Goal: Information Seeking & Learning: Find specific fact

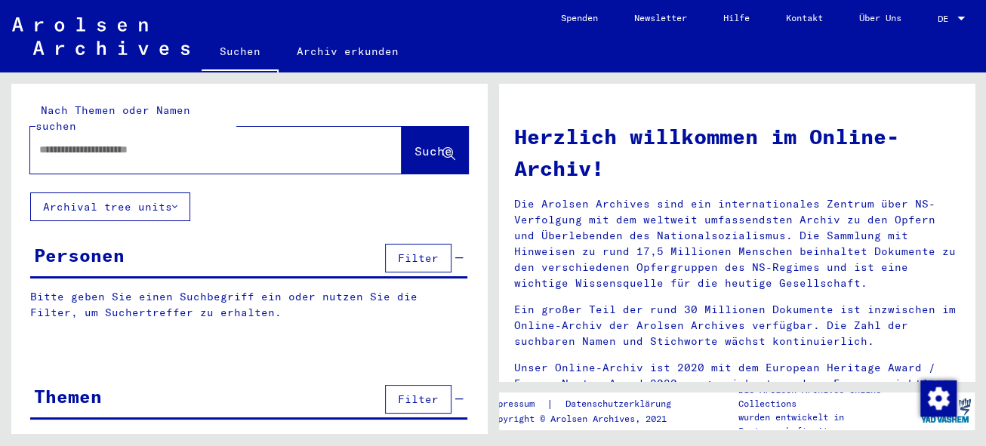
drag, startPoint x: 83, startPoint y: 130, endPoint x: 91, endPoint y: 130, distance: 8.3
click at [83, 142] on input "text" at bounding box center [197, 150] width 317 height 16
click at [414, 143] on span "Suche" at bounding box center [433, 150] width 38 height 15
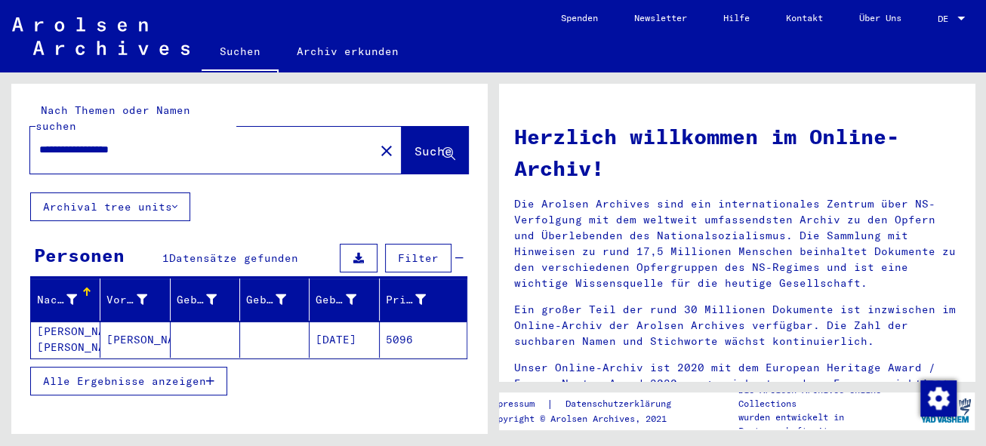
click at [128, 324] on mat-cell "[PERSON_NAME]" at bounding box center [134, 340] width 69 height 36
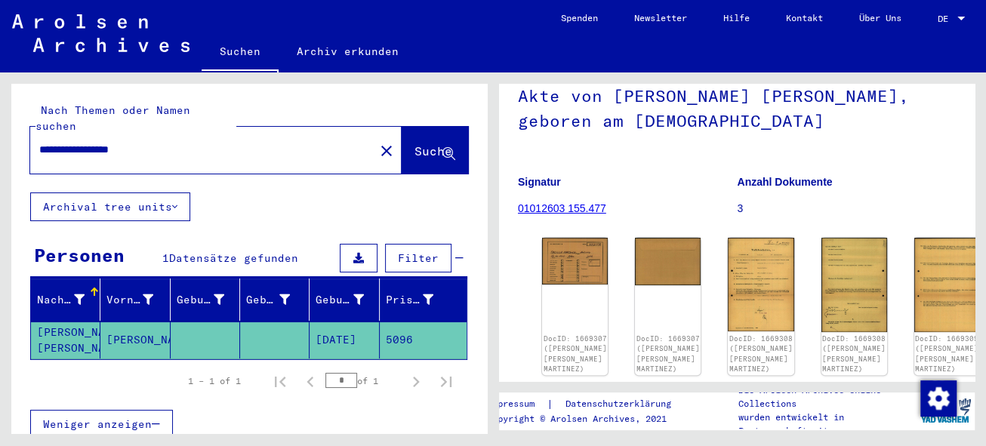
scroll to position [137, 0]
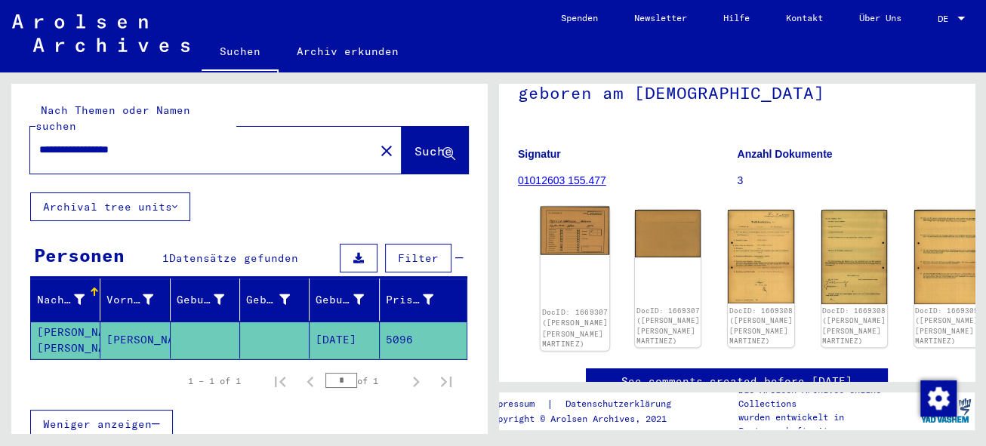
click at [564, 225] on img at bounding box center [575, 231] width 69 height 49
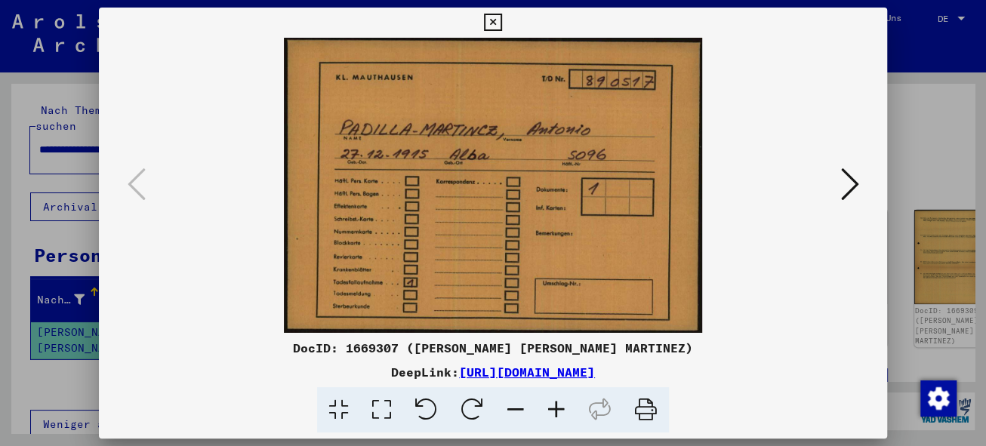
click at [846, 183] on icon at bounding box center [849, 184] width 18 height 36
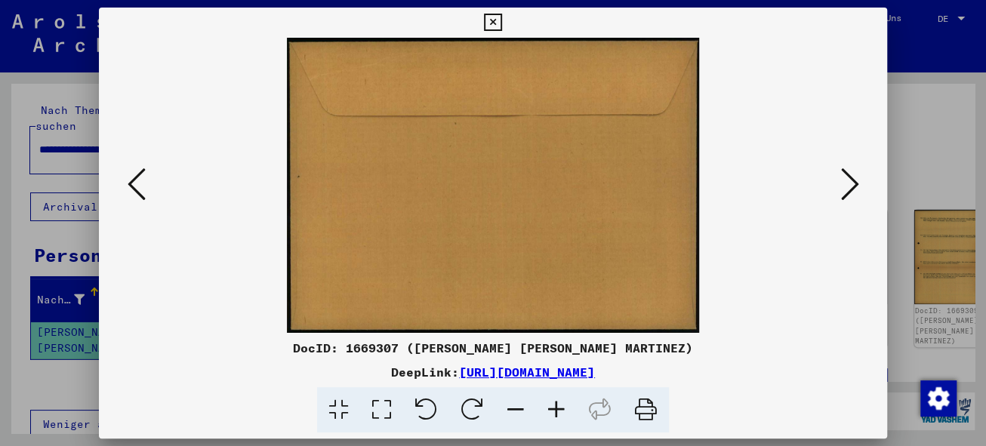
click at [846, 183] on icon at bounding box center [849, 184] width 18 height 36
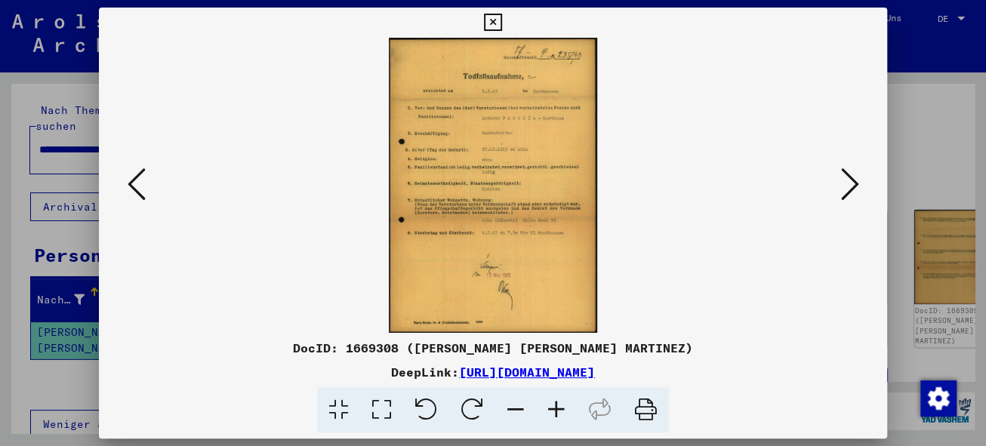
click at [556, 411] on icon at bounding box center [556, 410] width 41 height 46
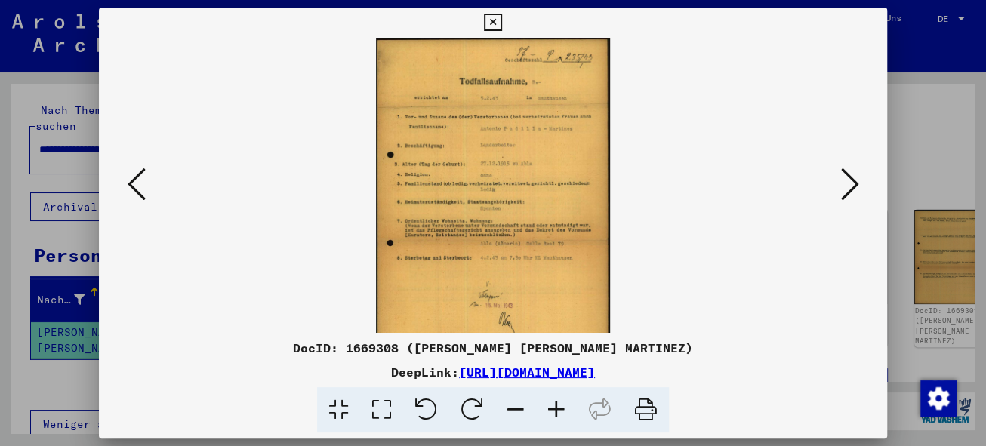
click at [556, 411] on icon at bounding box center [556, 410] width 41 height 46
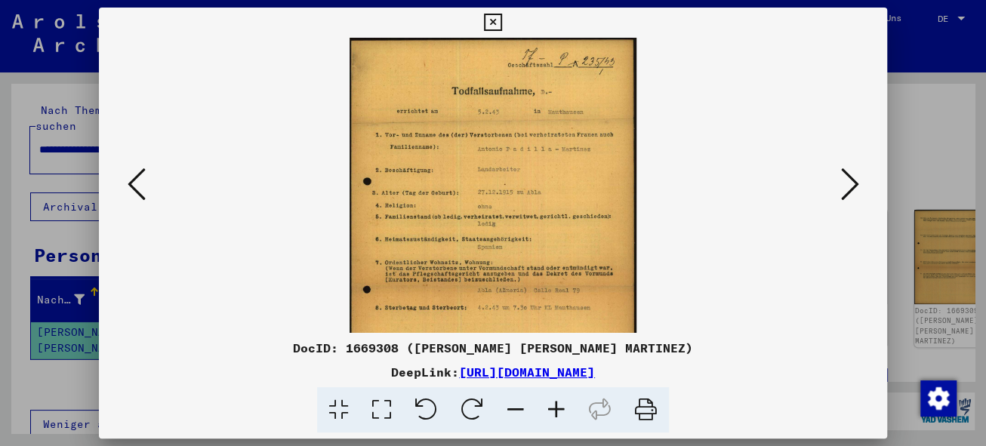
click at [556, 411] on icon at bounding box center [556, 410] width 41 height 46
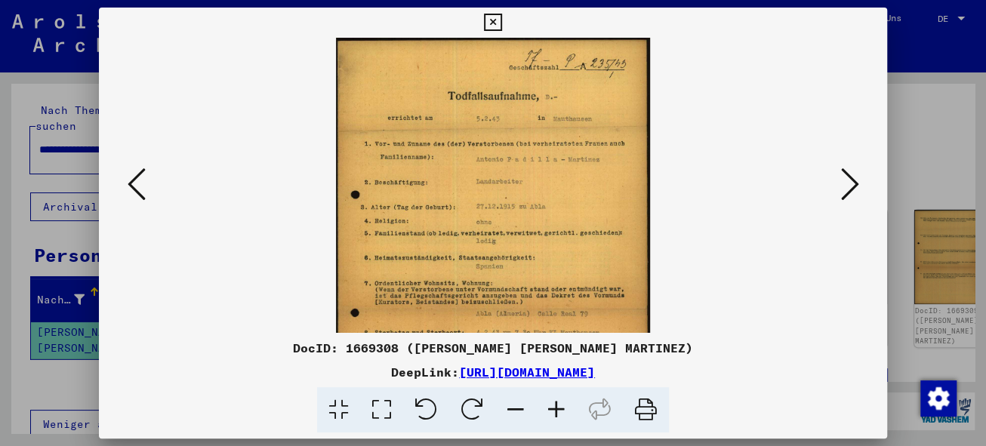
click at [556, 411] on icon at bounding box center [556, 410] width 41 height 46
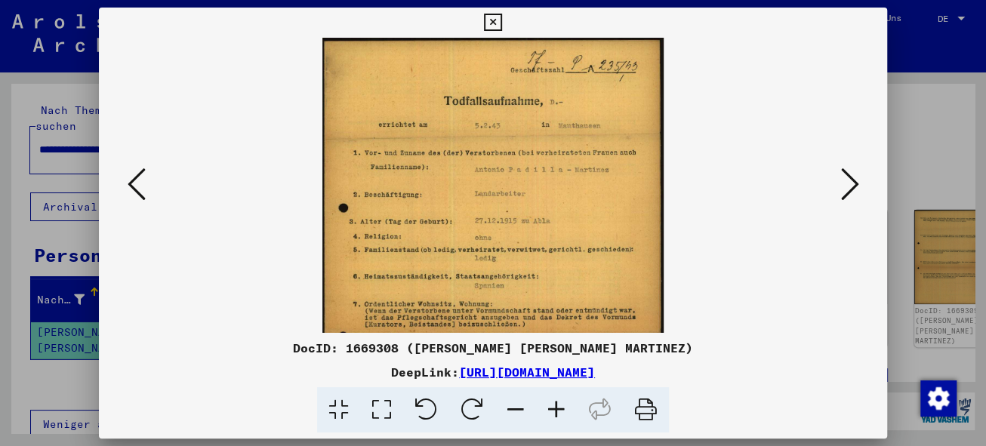
click at [556, 411] on icon at bounding box center [556, 410] width 41 height 46
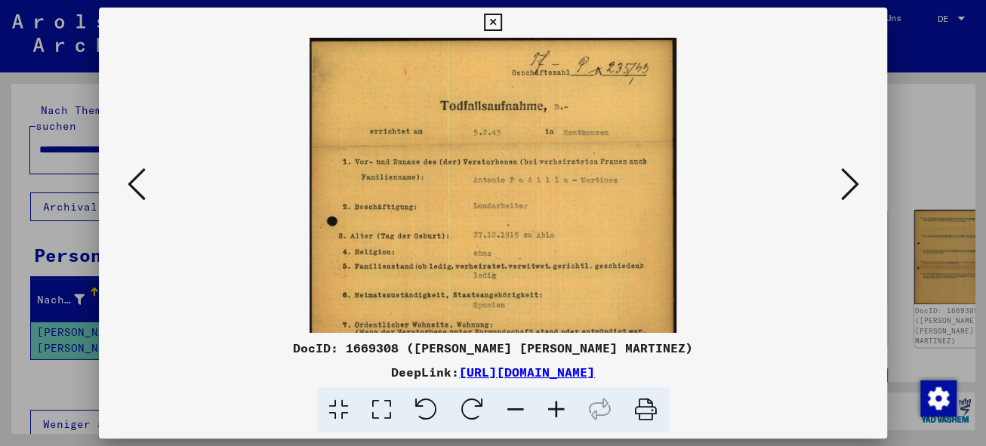
click at [556, 411] on icon at bounding box center [556, 410] width 41 height 46
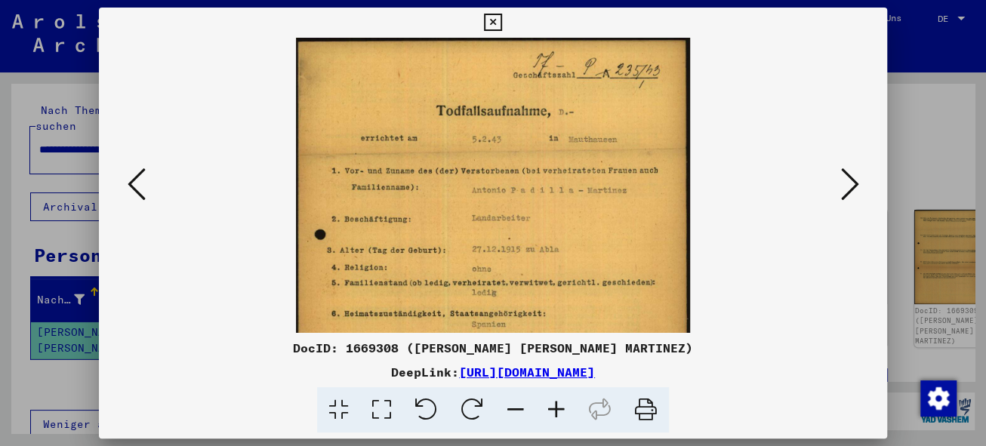
click at [853, 181] on icon at bounding box center [849, 184] width 18 height 36
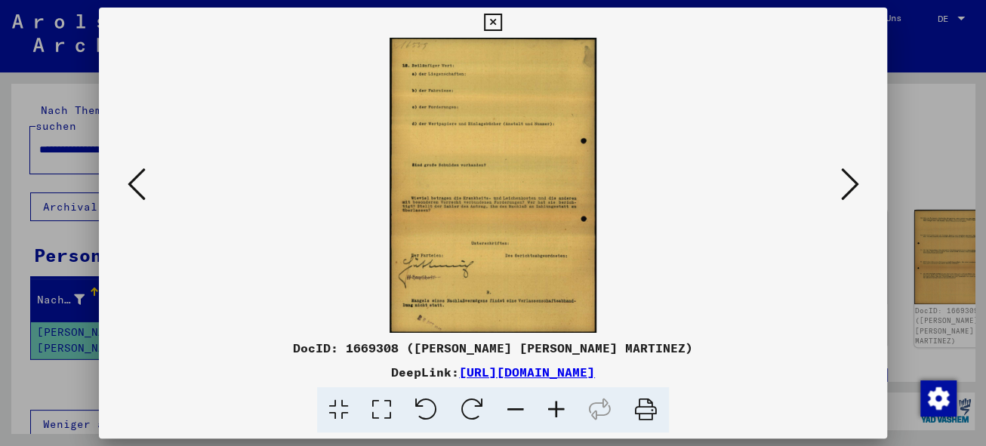
click at [853, 181] on icon at bounding box center [849, 184] width 18 height 36
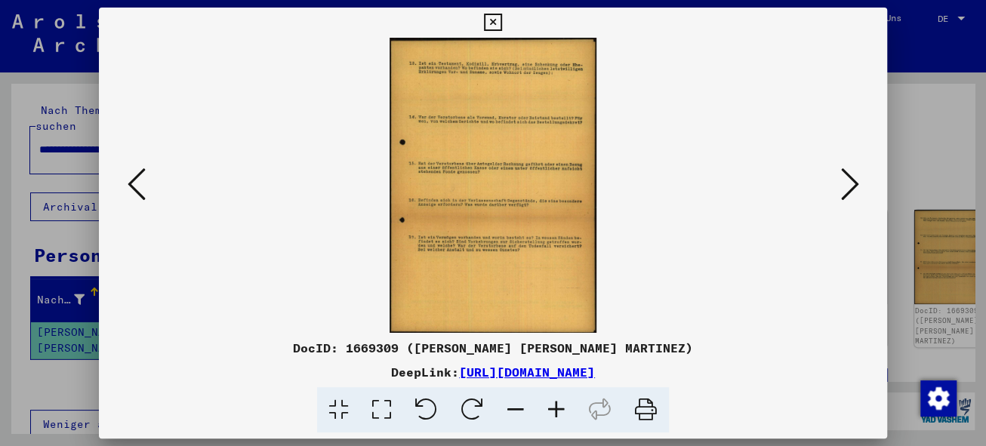
click at [531, 136] on img at bounding box center [493, 185] width 207 height 295
click at [556, 407] on icon at bounding box center [556, 410] width 41 height 46
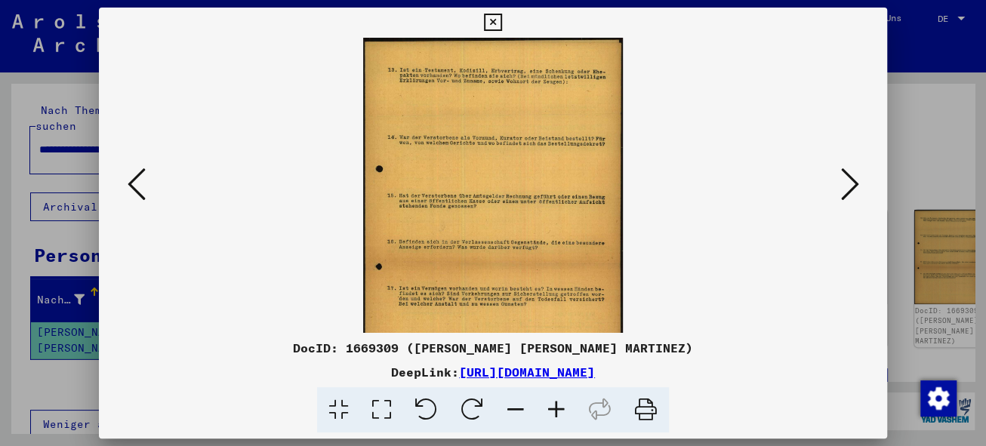
click at [556, 407] on icon at bounding box center [556, 410] width 41 height 46
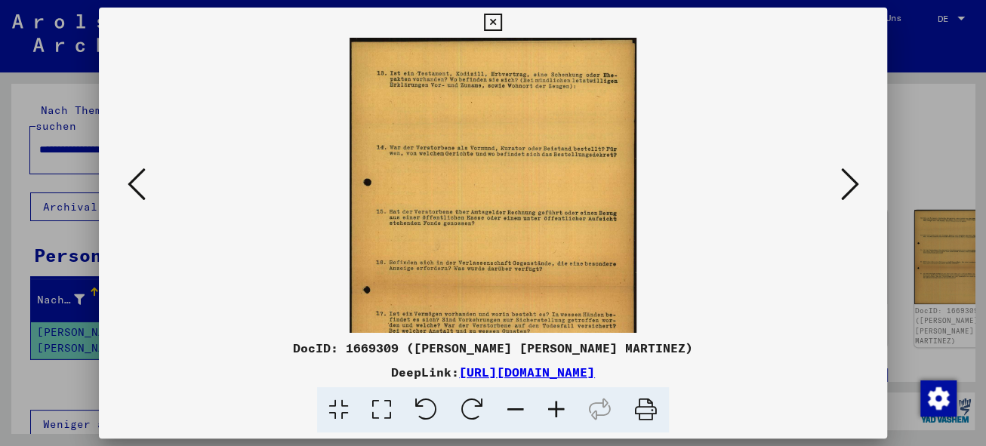
click at [556, 407] on icon at bounding box center [556, 410] width 41 height 46
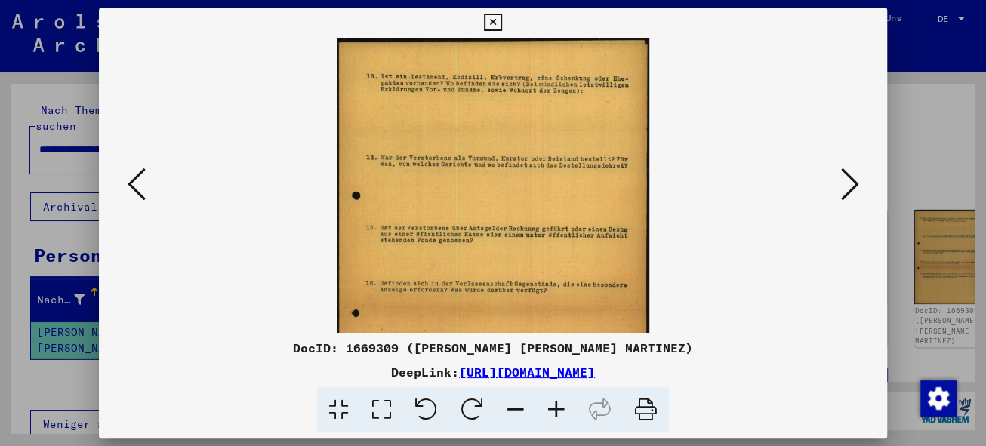
click at [556, 407] on icon at bounding box center [556, 410] width 41 height 46
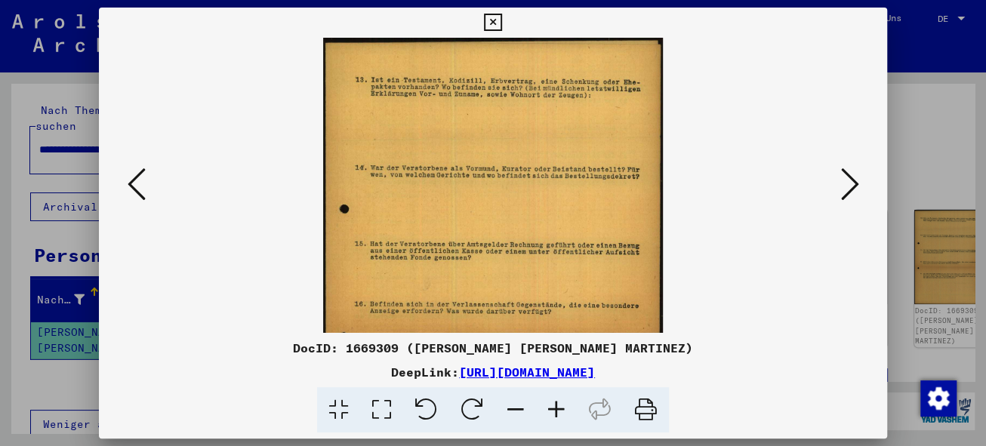
click at [556, 407] on icon at bounding box center [556, 410] width 41 height 46
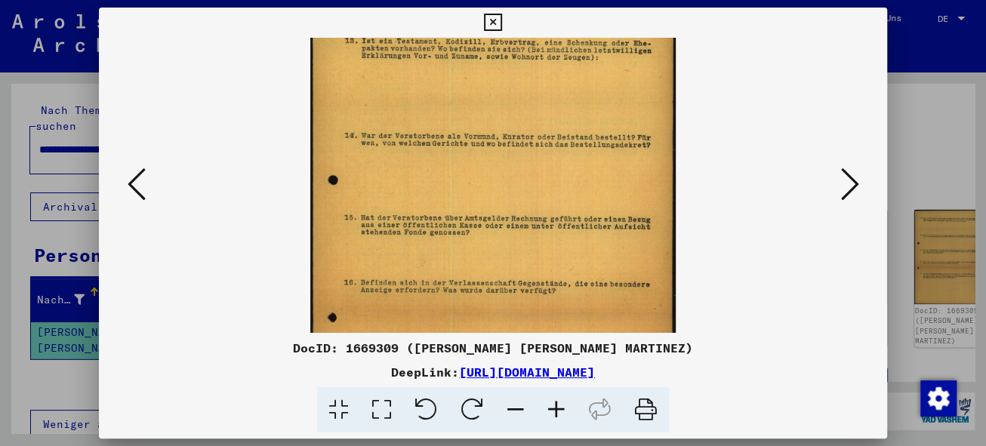
drag, startPoint x: 518, startPoint y: 229, endPoint x: 513, endPoint y: 186, distance: 44.1
click at [513, 186] on img at bounding box center [492, 256] width 365 height 522
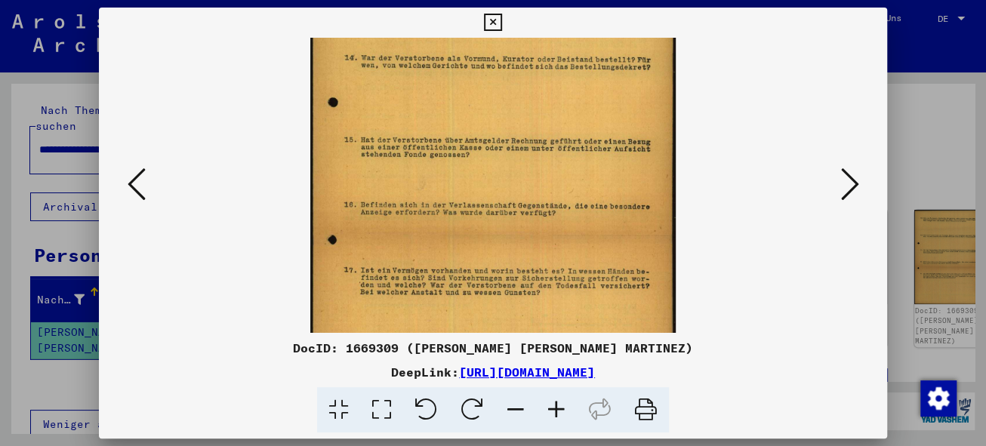
drag, startPoint x: 530, startPoint y: 251, endPoint x: 524, endPoint y: 174, distance: 77.2
click at [525, 174] on img at bounding box center [492, 179] width 365 height 522
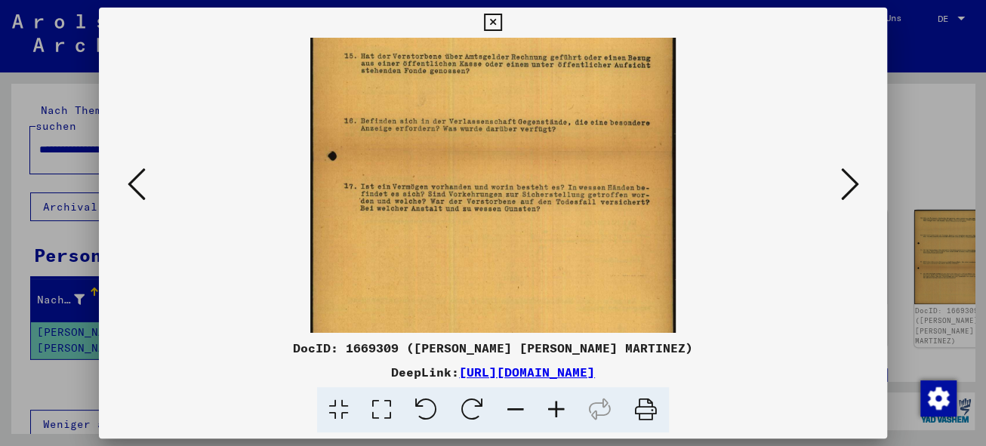
scroll to position [226, 0]
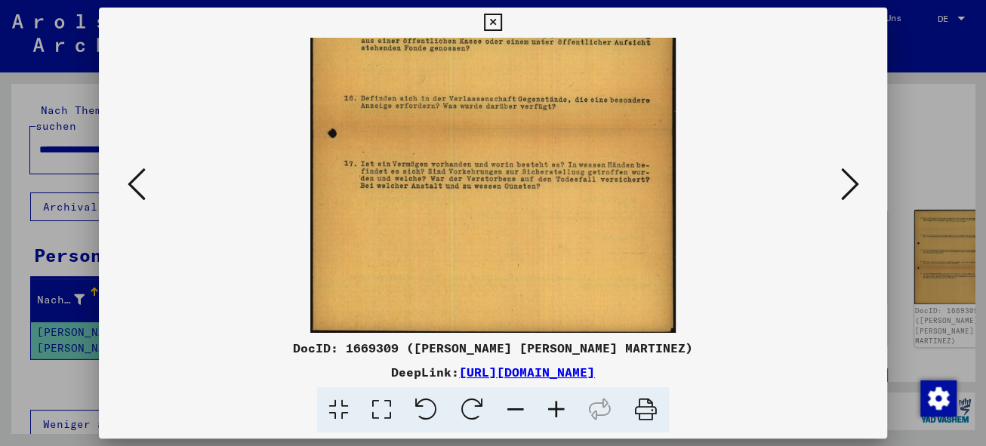
drag, startPoint x: 562, startPoint y: 241, endPoint x: 564, endPoint y: 128, distance: 112.5
click at [565, 128] on img at bounding box center [492, 72] width 365 height 522
drag, startPoint x: 566, startPoint y: 257, endPoint x: 563, endPoint y: 164, distance: 93.7
click at [563, 164] on img at bounding box center [492, 72] width 365 height 522
click at [850, 183] on icon at bounding box center [849, 184] width 18 height 36
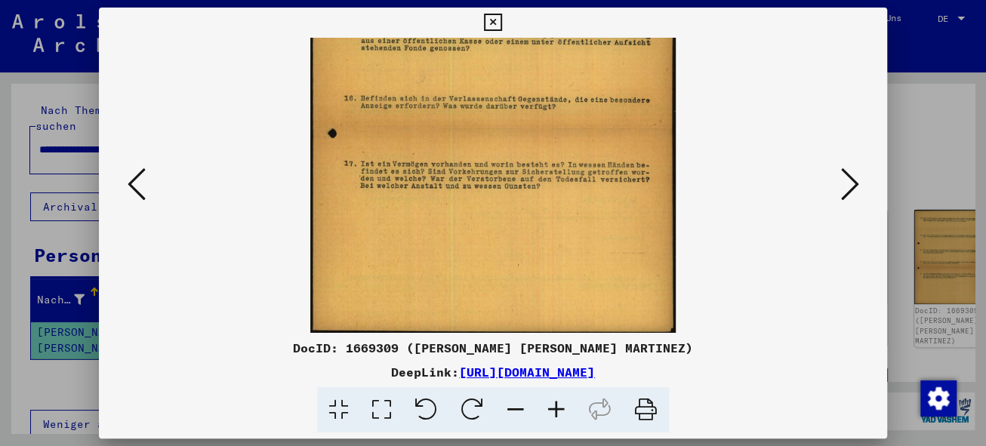
scroll to position [0, 0]
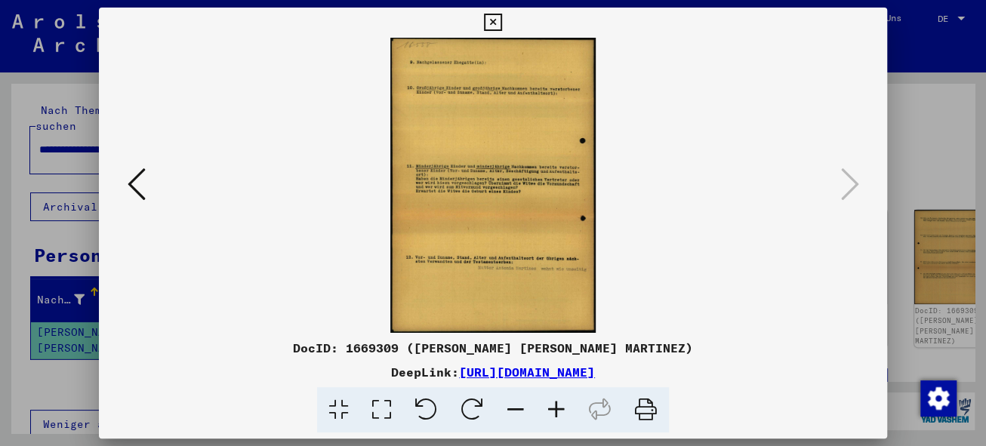
click at [553, 408] on icon at bounding box center [556, 410] width 41 height 46
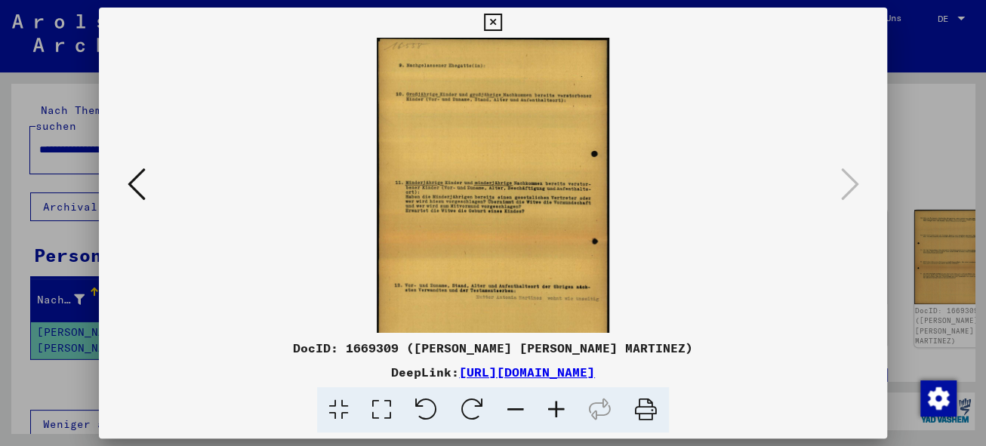
click at [553, 408] on icon at bounding box center [556, 410] width 41 height 46
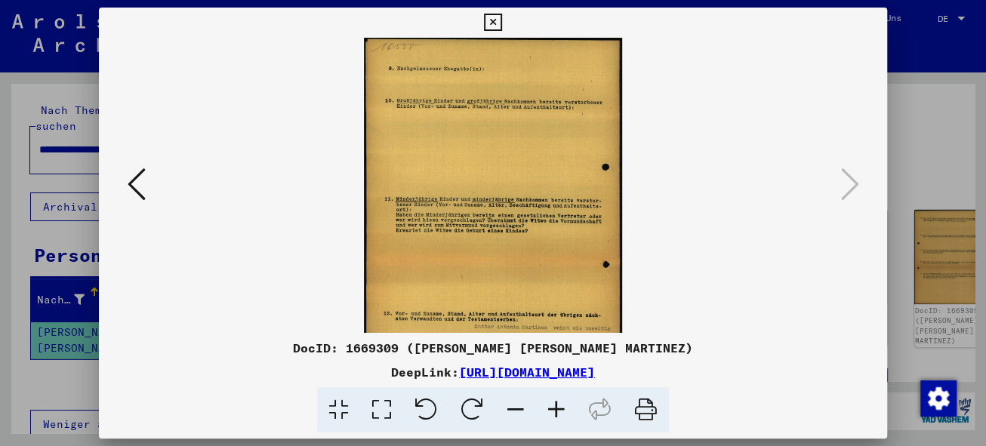
click at [553, 408] on icon at bounding box center [556, 410] width 41 height 46
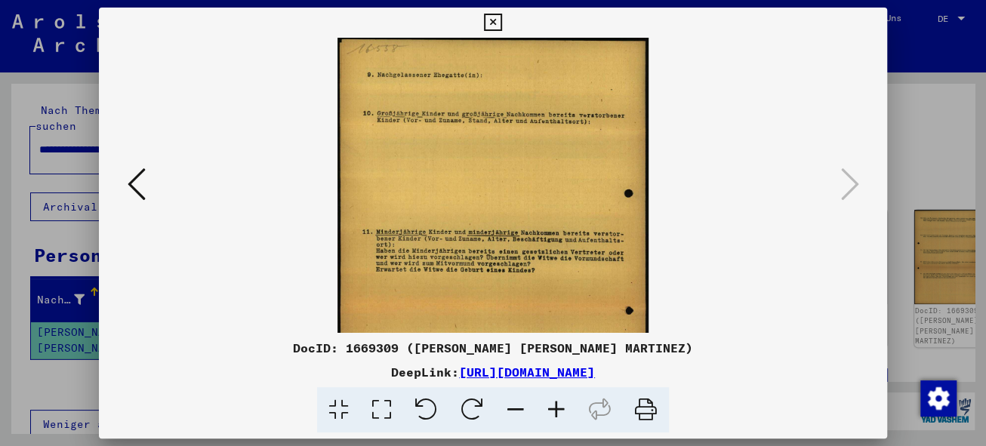
click at [553, 408] on icon at bounding box center [556, 410] width 41 height 46
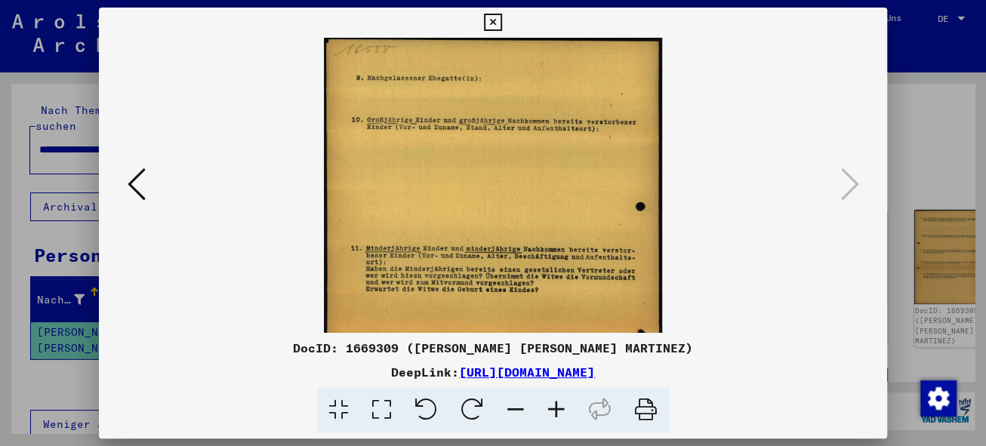
click at [553, 408] on icon at bounding box center [556, 410] width 41 height 46
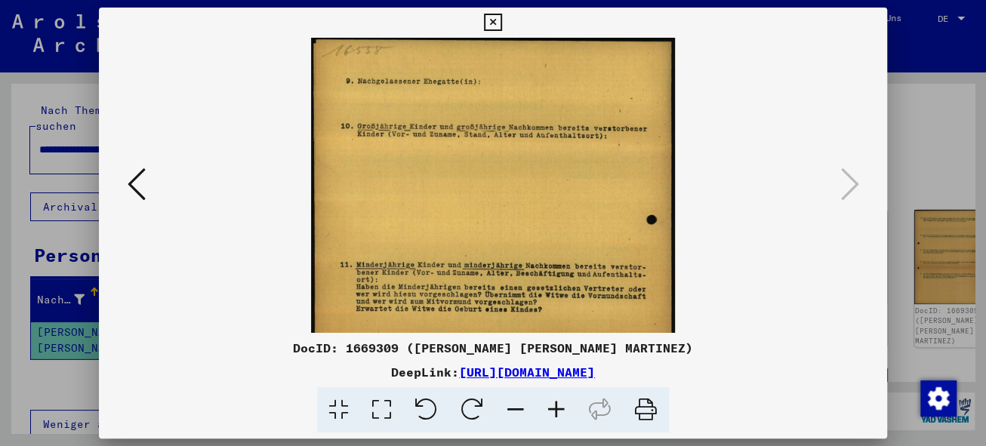
click at [553, 408] on icon at bounding box center [556, 410] width 41 height 46
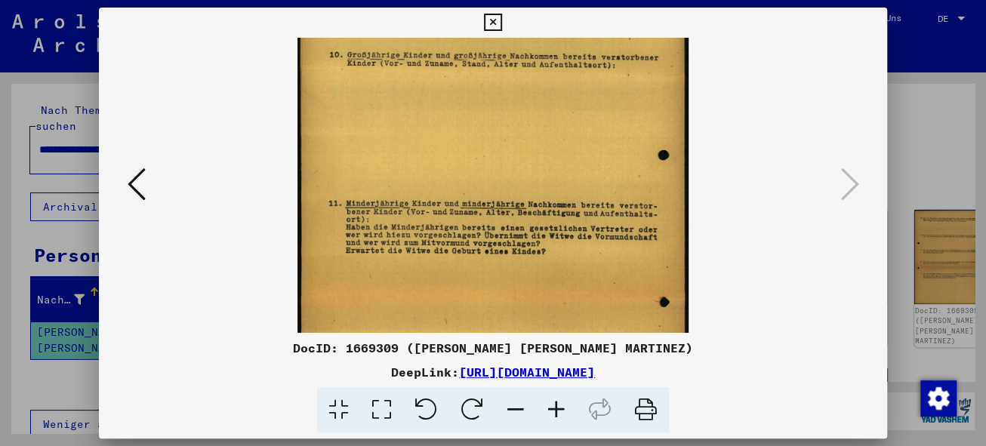
drag, startPoint x: 485, startPoint y: 226, endPoint x: 481, endPoint y: 149, distance: 76.3
click at [479, 143] on img at bounding box center [492, 239] width 390 height 559
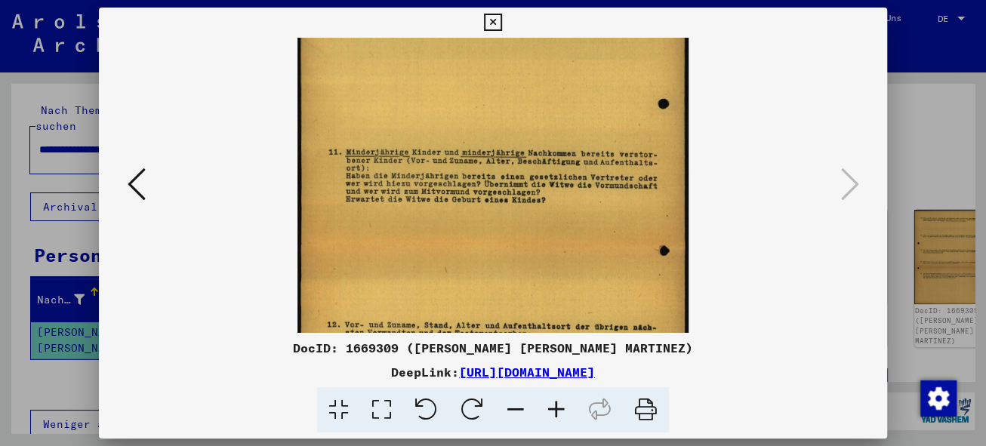
drag, startPoint x: 538, startPoint y: 251, endPoint x: 541, endPoint y: 195, distance: 55.9
click at [541, 195] on img at bounding box center [492, 188] width 390 height 559
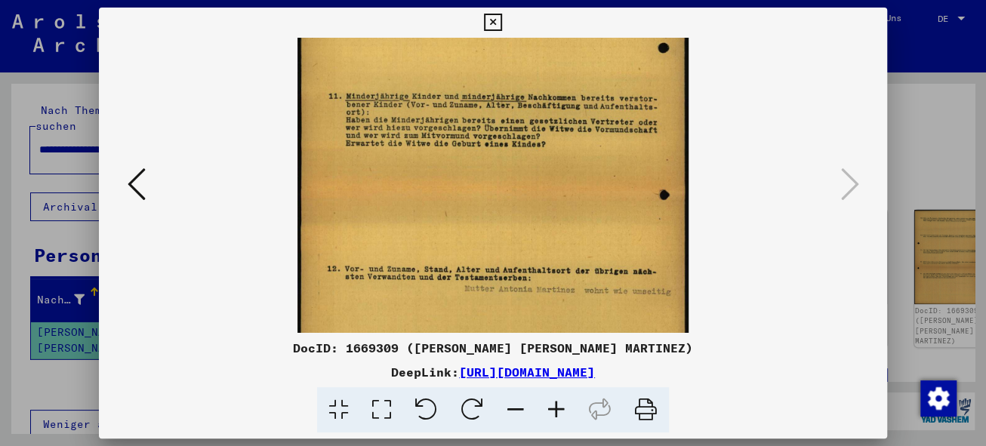
drag, startPoint x: 589, startPoint y: 209, endPoint x: 589, endPoint y: 199, distance: 10.6
click at [589, 199] on img at bounding box center [492, 132] width 390 height 559
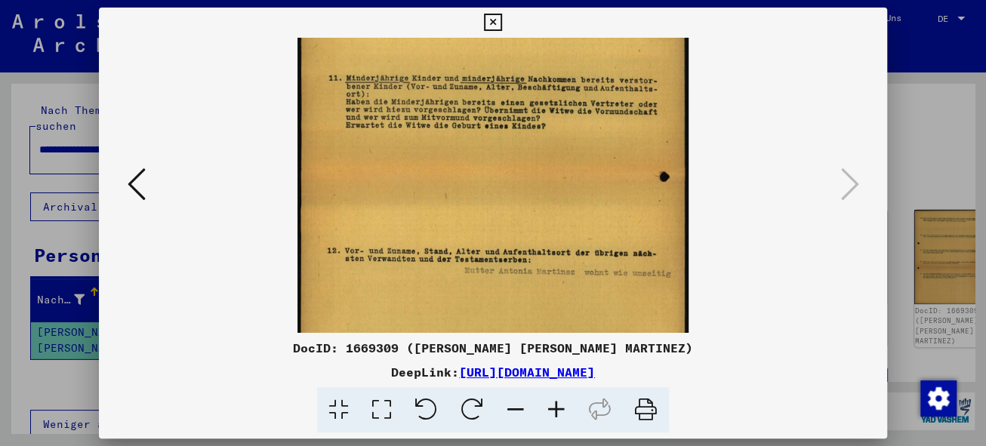
click at [494, 20] on icon at bounding box center [492, 23] width 17 height 18
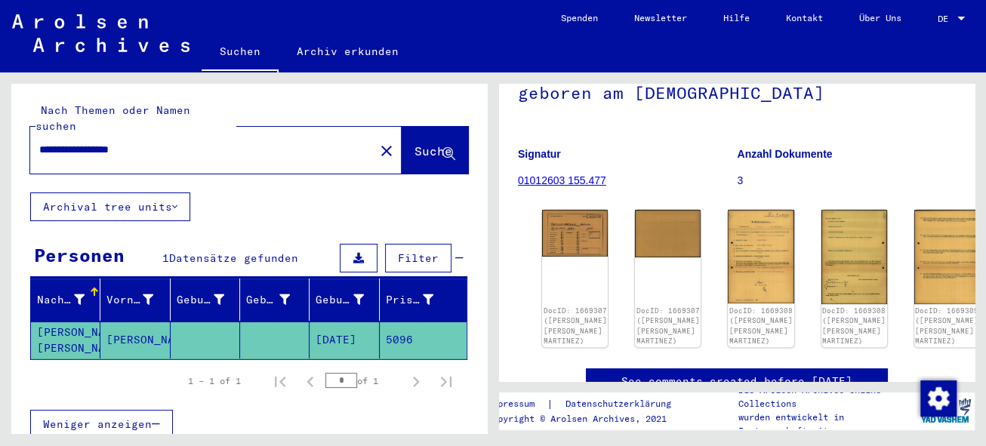
click at [59, 322] on mat-cell "[PERSON_NAME] [PERSON_NAME]" at bounding box center [65, 340] width 69 height 37
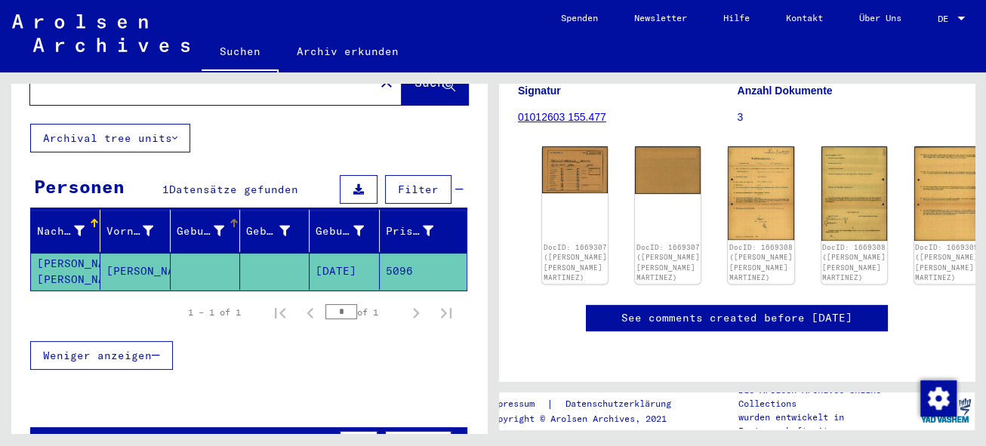
scroll to position [0, 0]
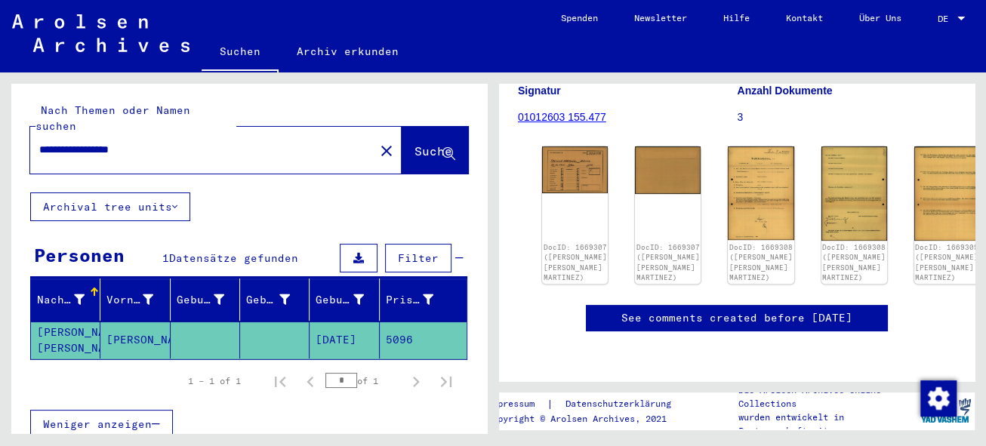
click at [46, 142] on input "**********" at bounding box center [202, 150] width 326 height 16
type input "**********"
click at [414, 143] on span "Suche" at bounding box center [433, 150] width 38 height 15
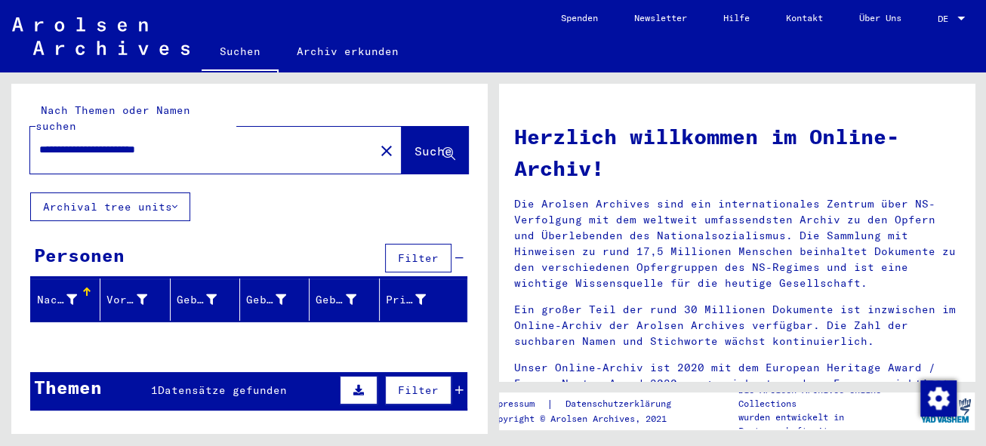
click at [399, 251] on span "Filter" at bounding box center [418, 258] width 41 height 14
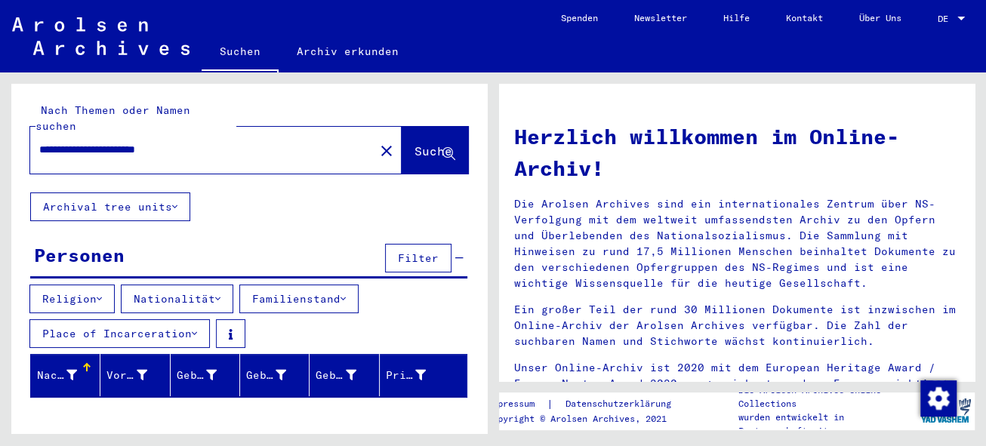
click at [192, 285] on button "Nationalität" at bounding box center [177, 299] width 112 height 29
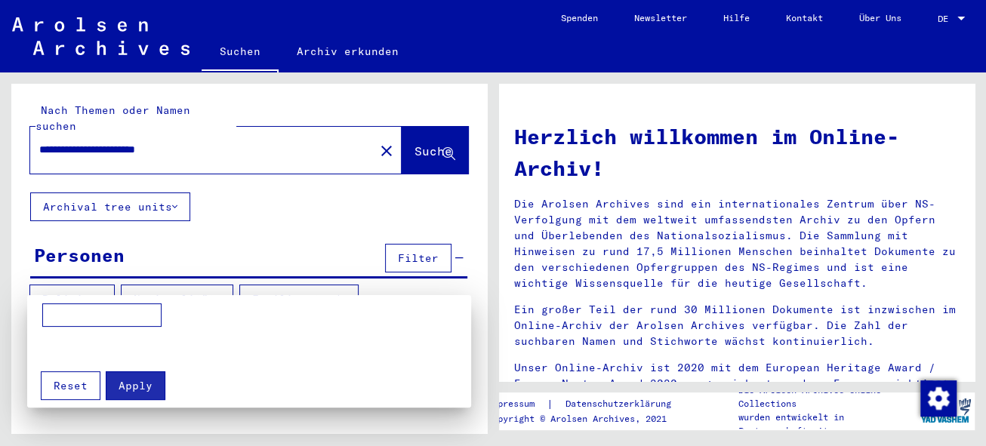
click at [282, 280] on div at bounding box center [493, 223] width 986 height 446
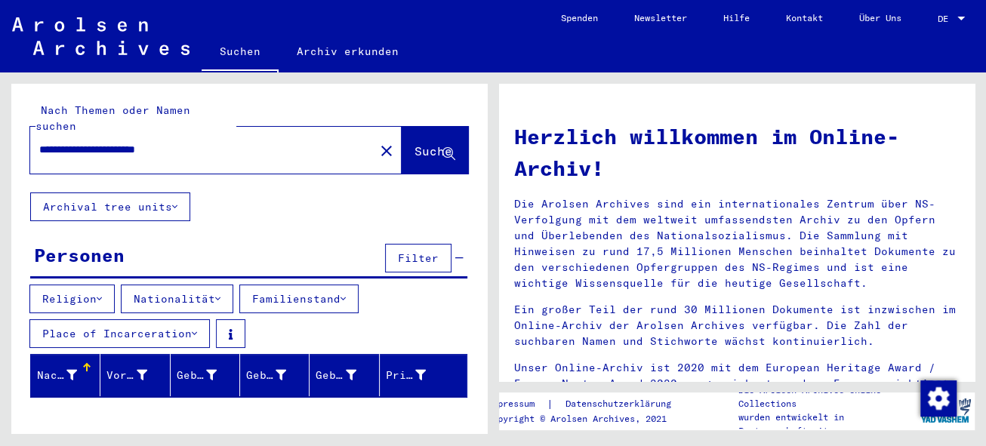
click at [167, 319] on button "Place of Incarceration" at bounding box center [119, 333] width 180 height 29
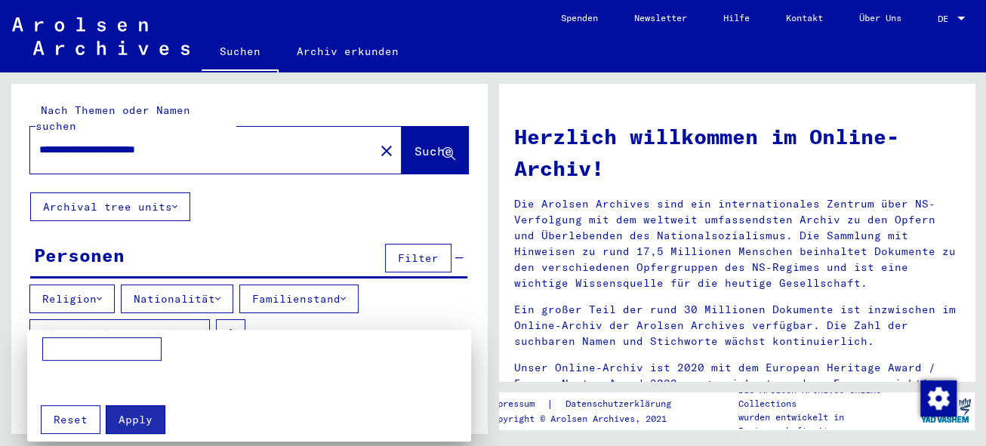
click at [443, 292] on div at bounding box center [493, 223] width 986 height 446
click at [443, 292] on div "Religion Nationalität Familienstand Place of Incarceration" at bounding box center [249, 319] width 476 height 69
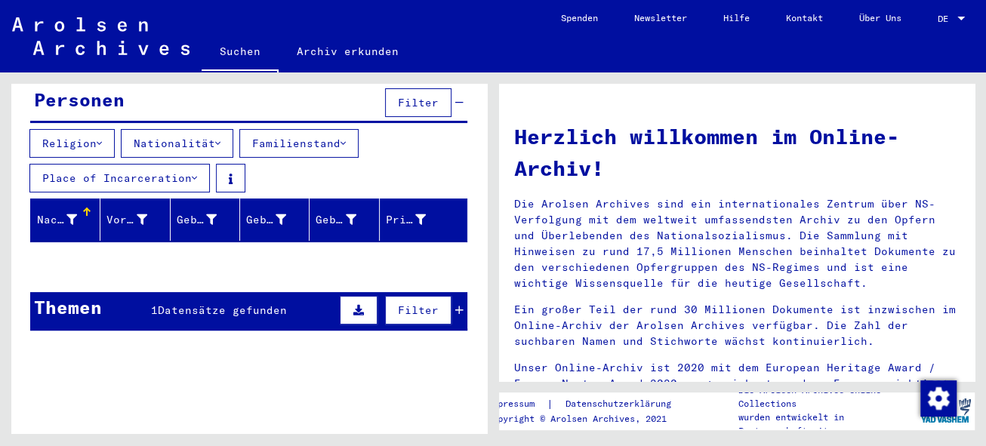
scroll to position [162, 0]
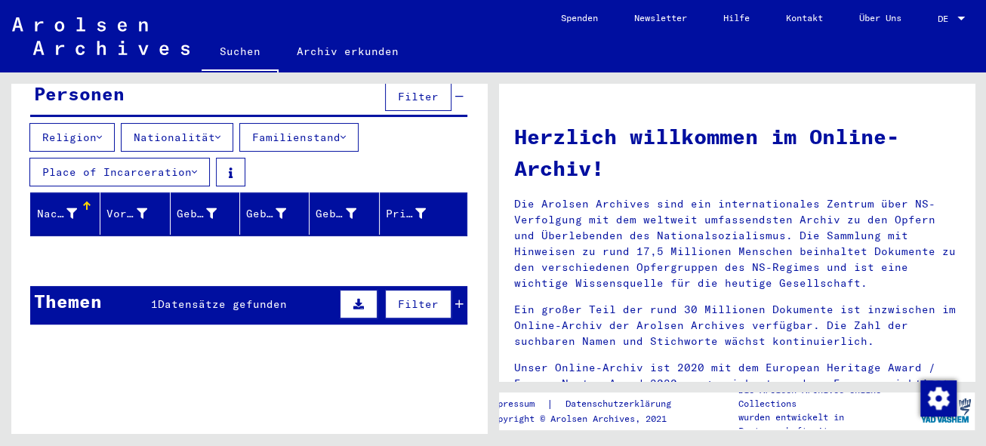
click at [200, 297] on span "Datensätze gefunden" at bounding box center [222, 304] width 129 height 14
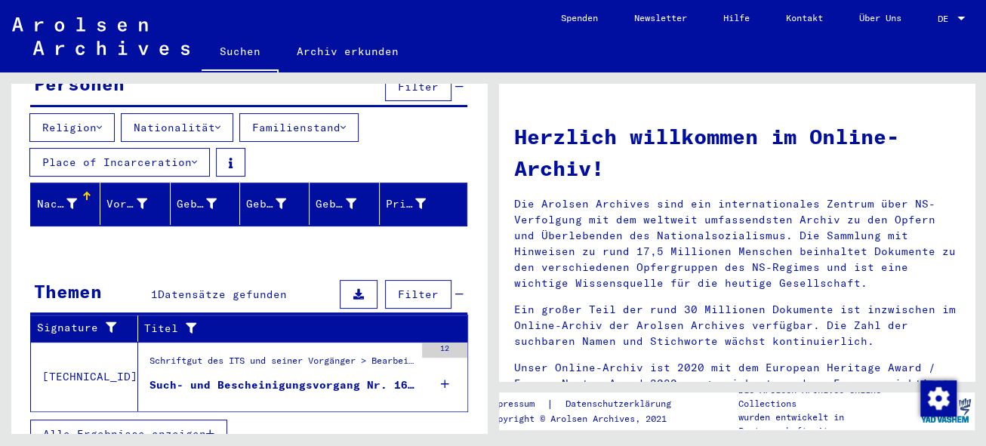
scroll to position [173, 0]
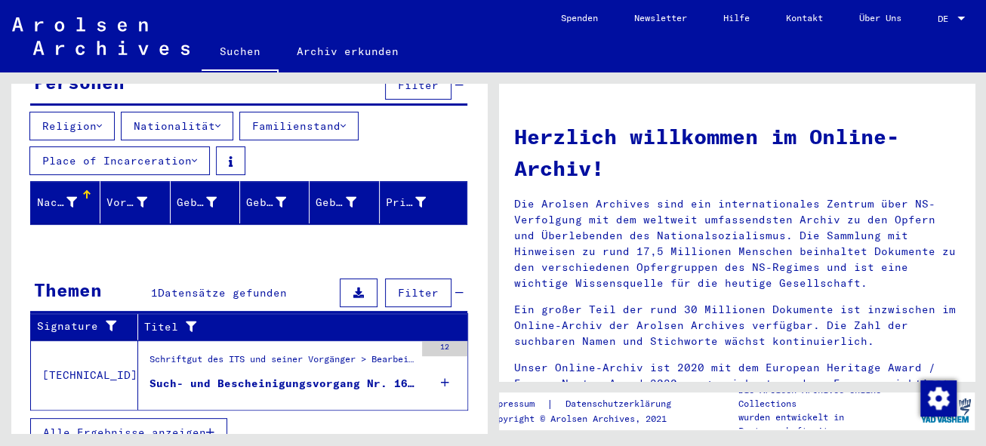
click at [441, 359] on icon at bounding box center [445, 382] width 8 height 53
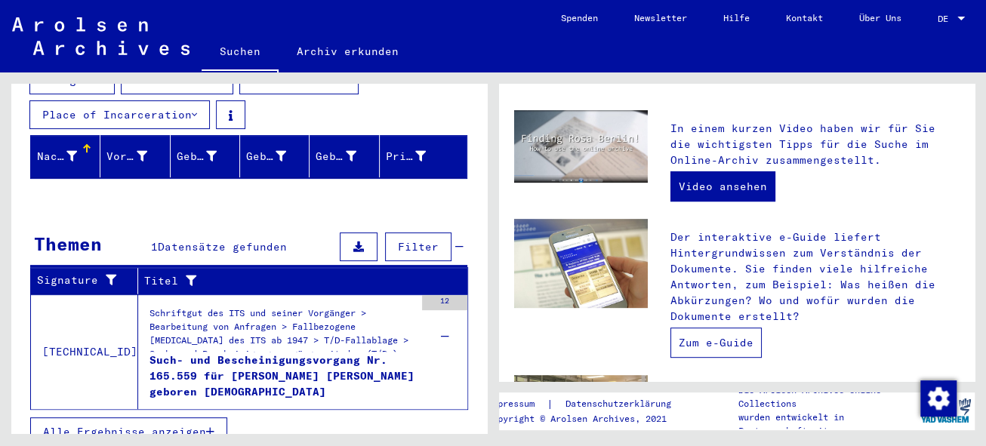
scroll to position [411, 0]
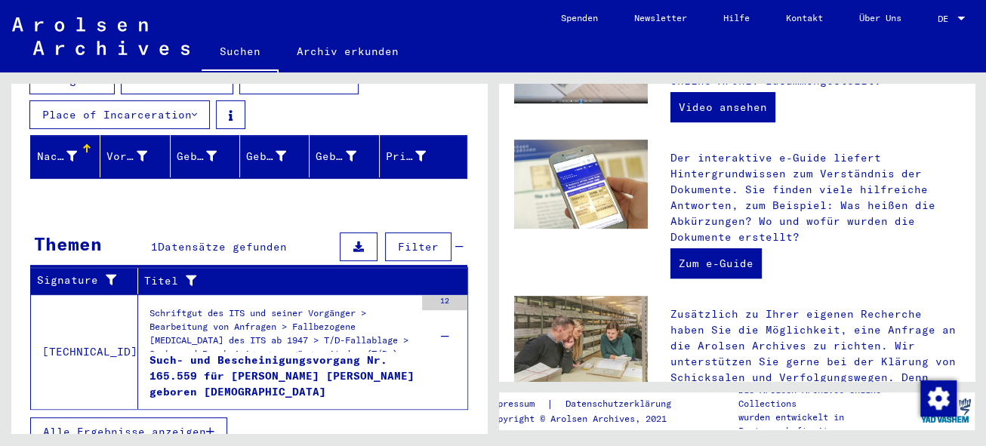
click at [337, 331] on div "Schriftgut des ITS und seiner Vorgänger > Bearbeitung von Anfragen > Fallbezoge…" at bounding box center [281, 328] width 265 height 45
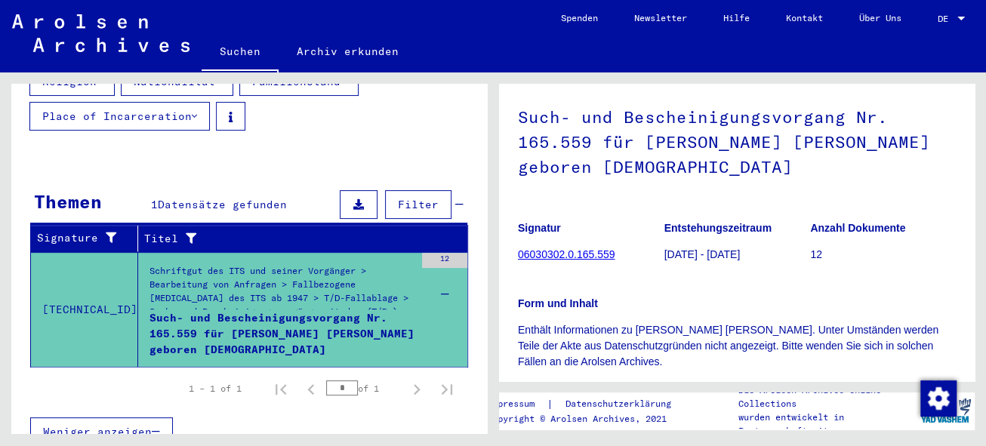
scroll to position [69, 0]
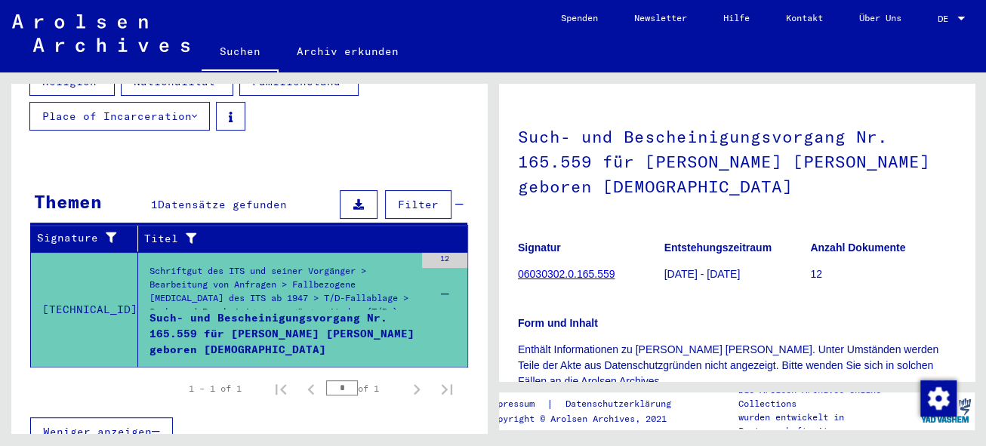
click at [559, 276] on link "06030302.0.165.559" at bounding box center [566, 274] width 97 height 12
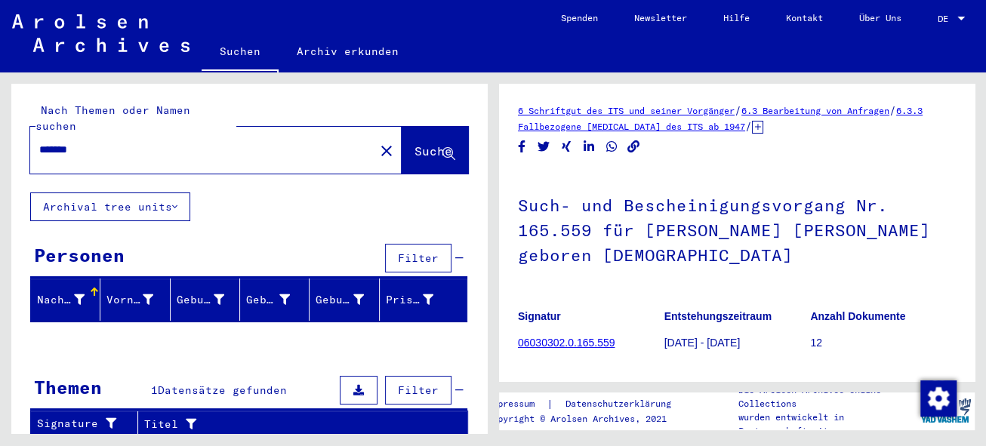
drag, startPoint x: 104, startPoint y: 135, endPoint x: 27, endPoint y: 131, distance: 77.1
click at [27, 131] on div "Nach Themen oder Namen suchen ******* close Suche" at bounding box center [249, 138] width 476 height 109
type input "********"
click at [414, 143] on span "Suche" at bounding box center [433, 150] width 38 height 15
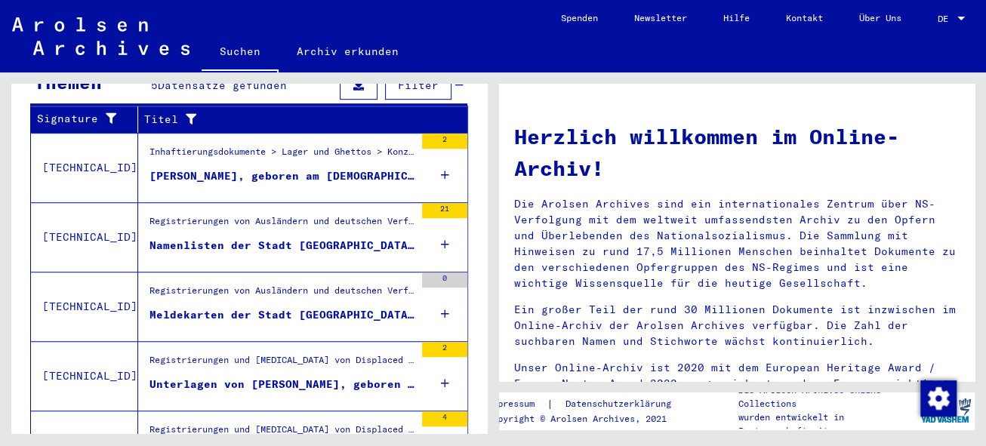
scroll to position [328, 0]
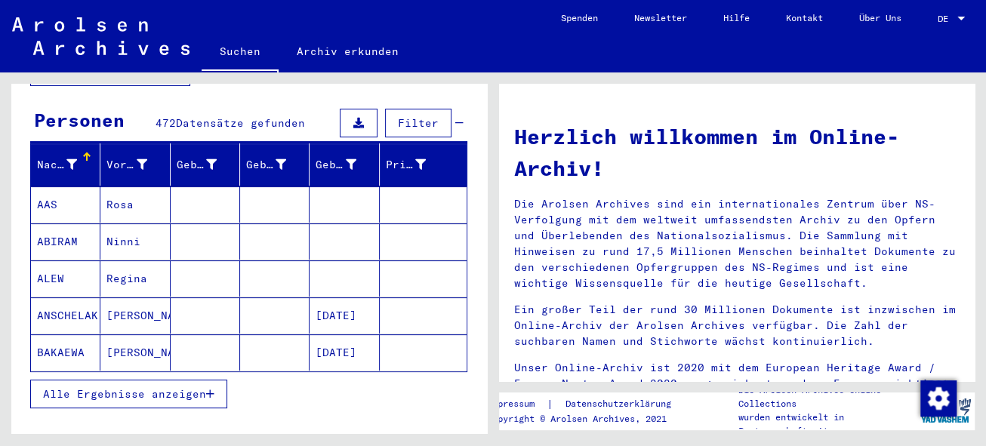
scroll to position [137, 0]
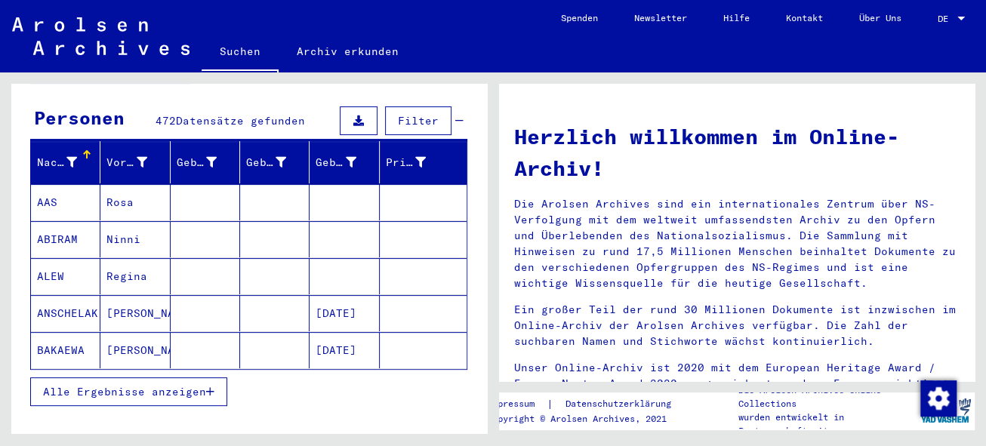
click at [128, 385] on span "Alle Ergebnisse anzeigen" at bounding box center [124, 392] width 163 height 14
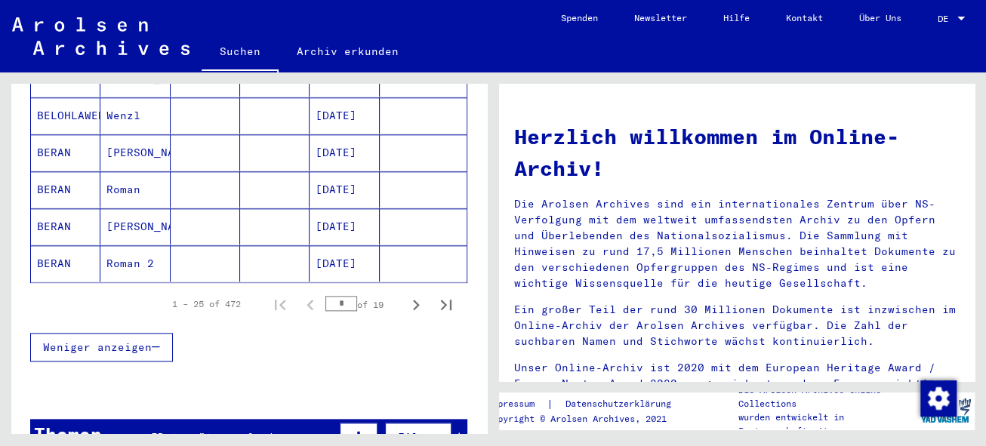
scroll to position [961, 0]
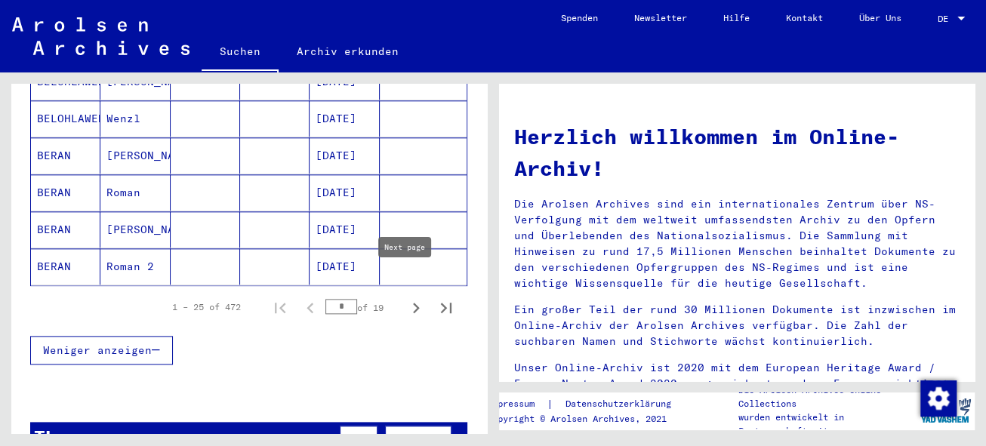
click at [405, 297] on icon "Next page" at bounding box center [415, 307] width 21 height 21
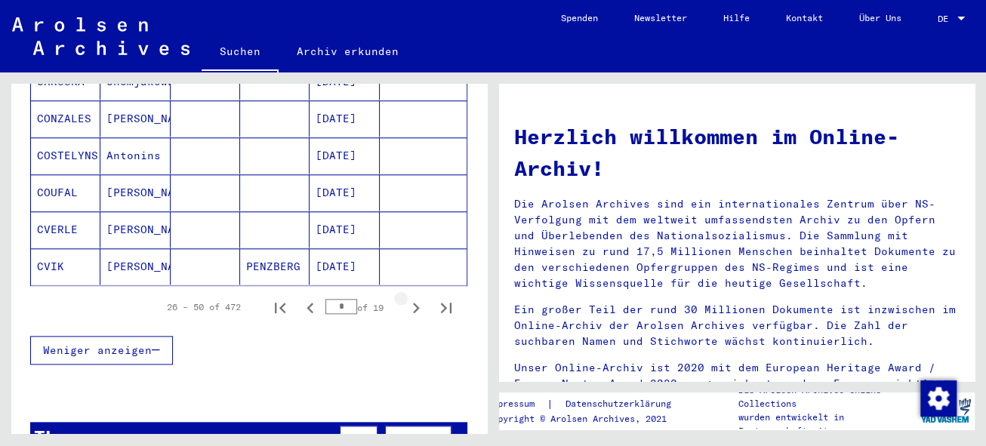
click at [405, 297] on icon "Next page" at bounding box center [415, 307] width 21 height 21
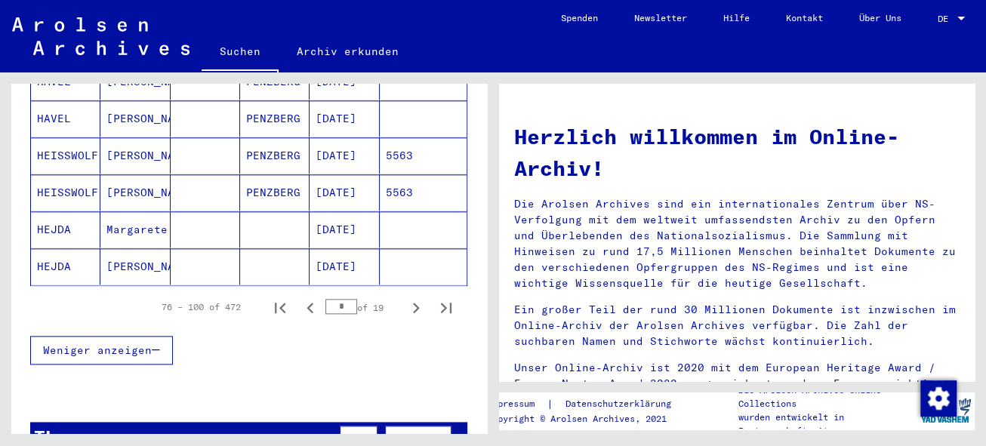
click at [405, 297] on icon "Next page" at bounding box center [415, 307] width 21 height 21
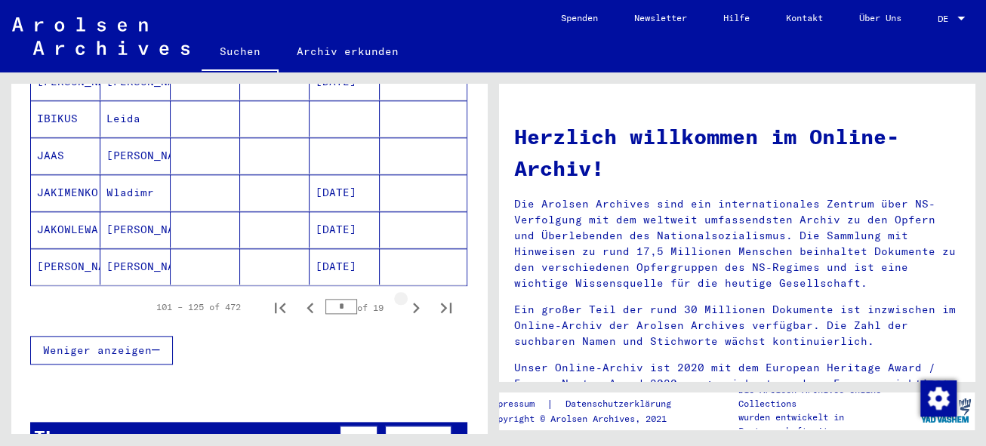
click at [405, 297] on icon "Next page" at bounding box center [415, 307] width 21 height 21
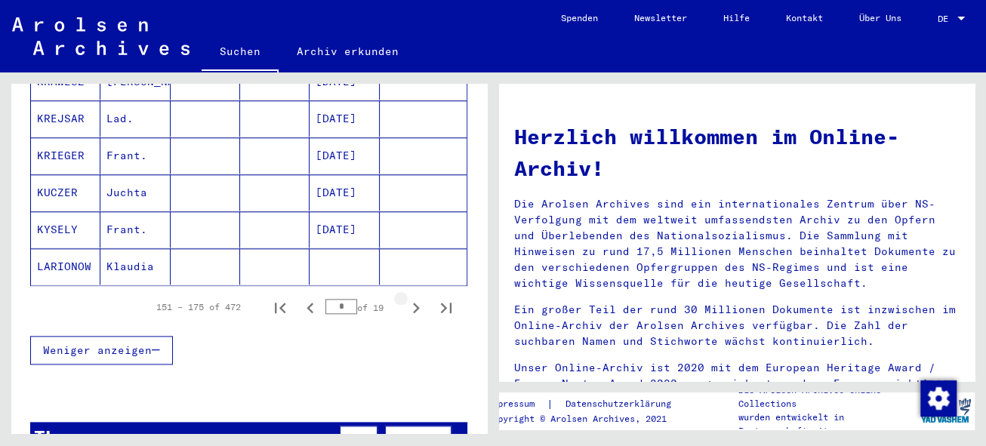
click at [405, 297] on icon "Next page" at bounding box center [415, 307] width 21 height 21
type input "*"
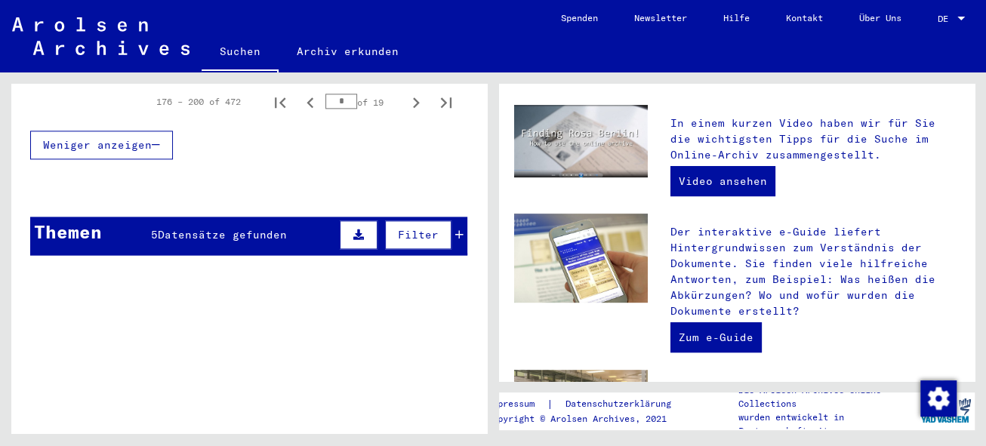
scroll to position [343, 0]
